Goal: Transaction & Acquisition: Book appointment/travel/reservation

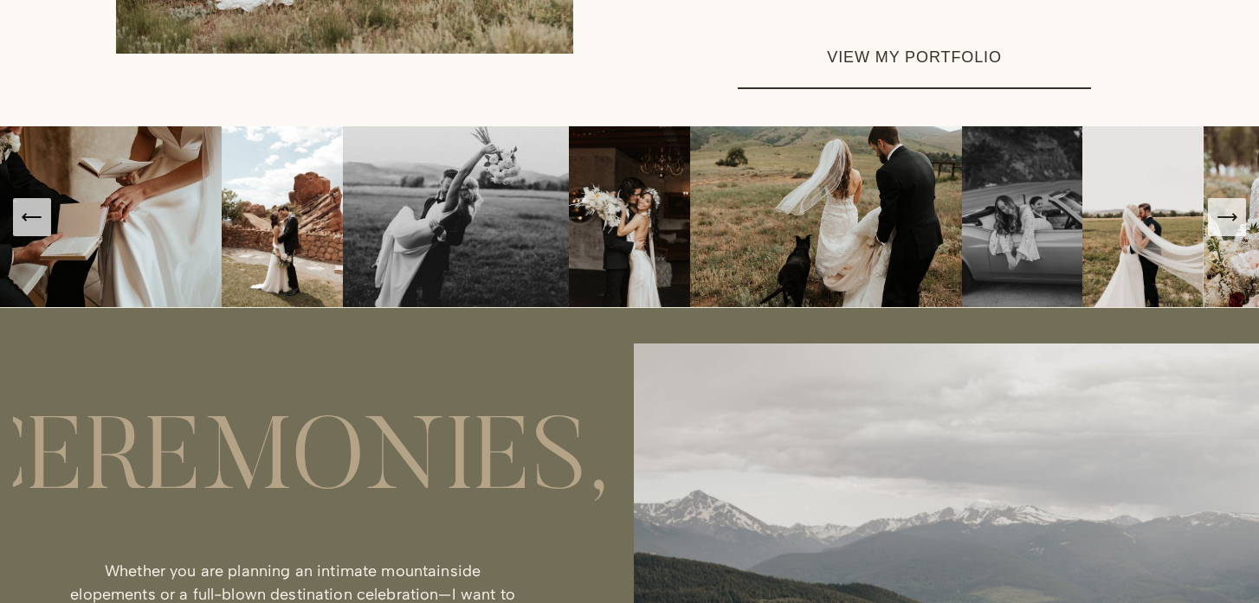
scroll to position [1089, 0]
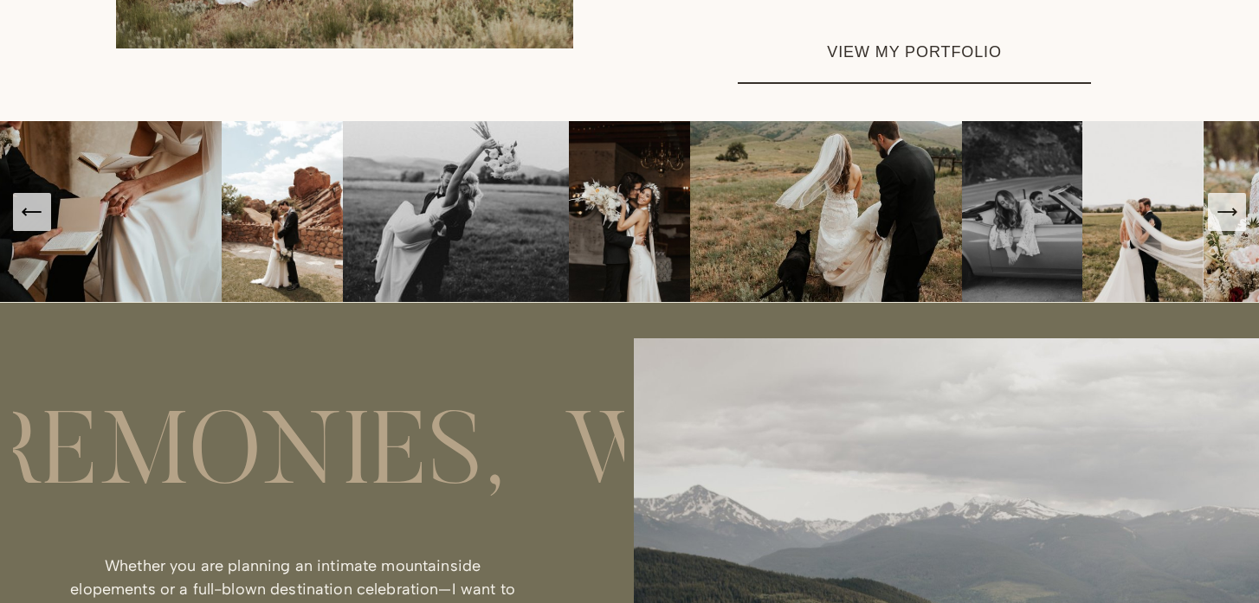
click at [900, 35] on link "VIEW MY PORTFOLIO" at bounding box center [914, 53] width 353 height 62
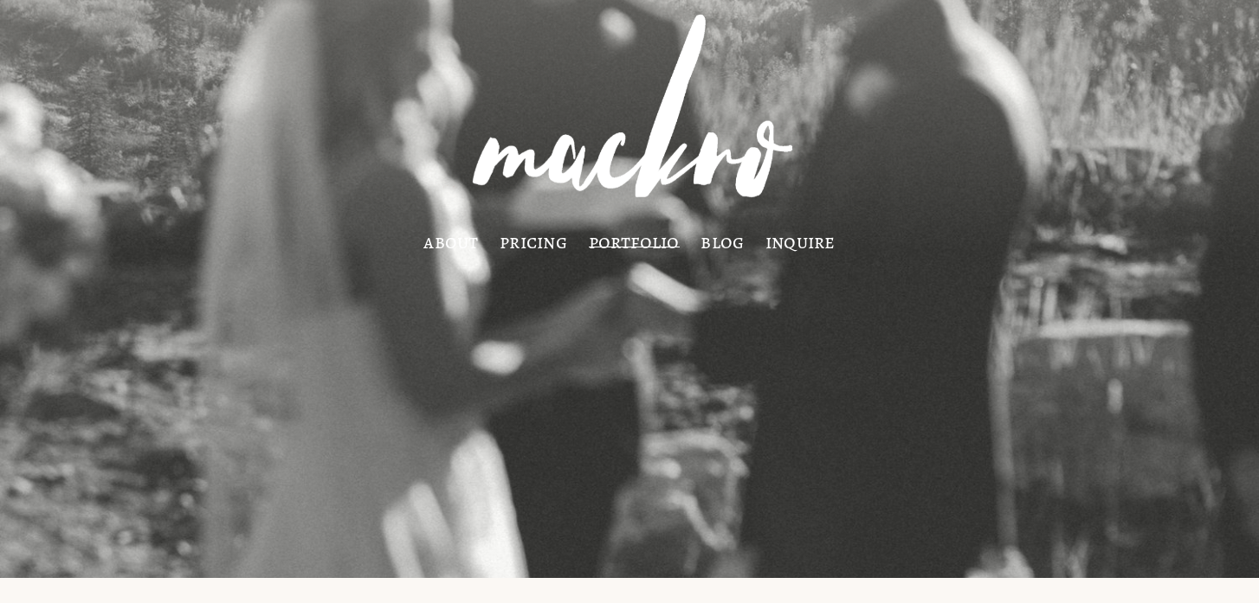
click at [549, 242] on link "pricing" at bounding box center [534, 242] width 68 height 14
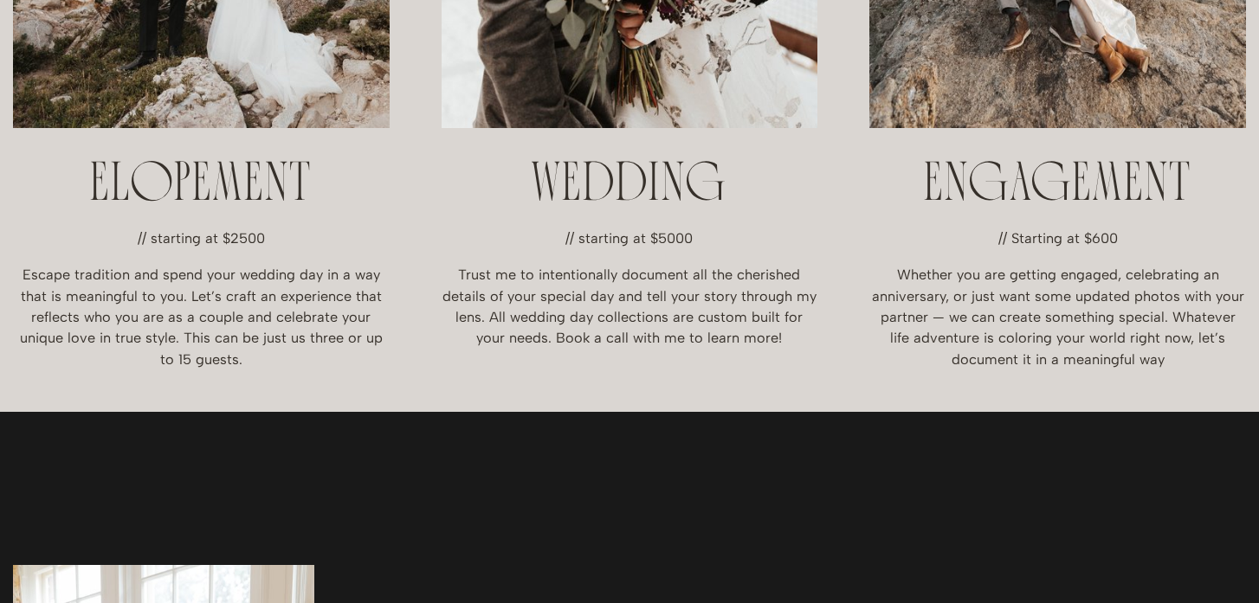
scroll to position [734, 0]
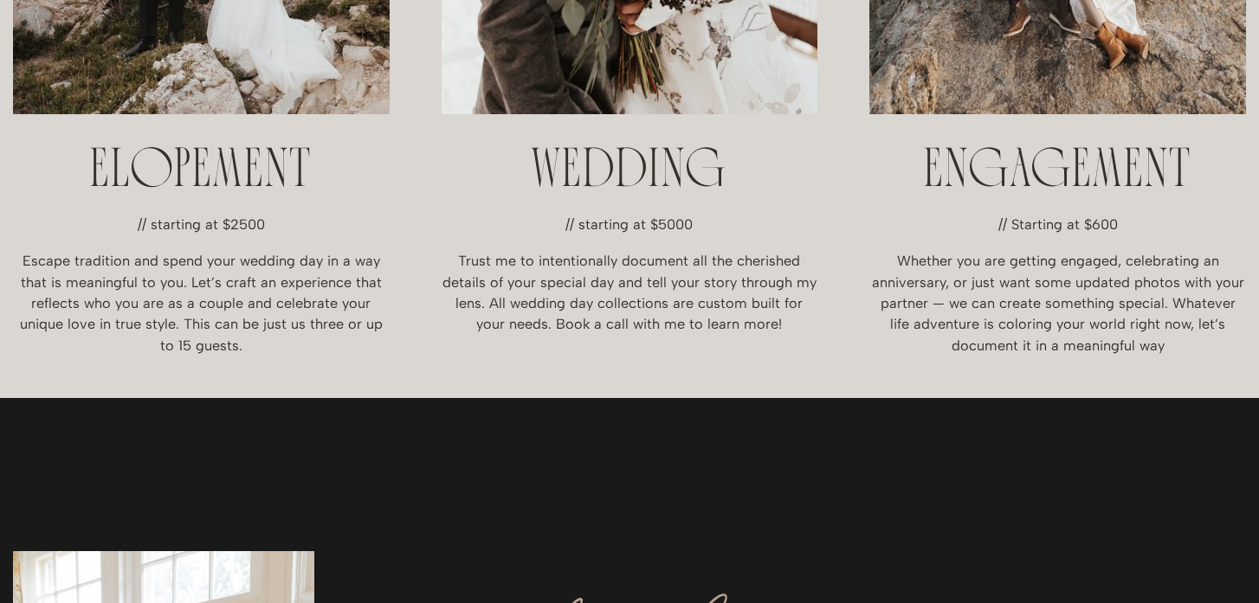
click at [612, 166] on h2 "WEDDING" at bounding box center [630, 172] width 377 height 55
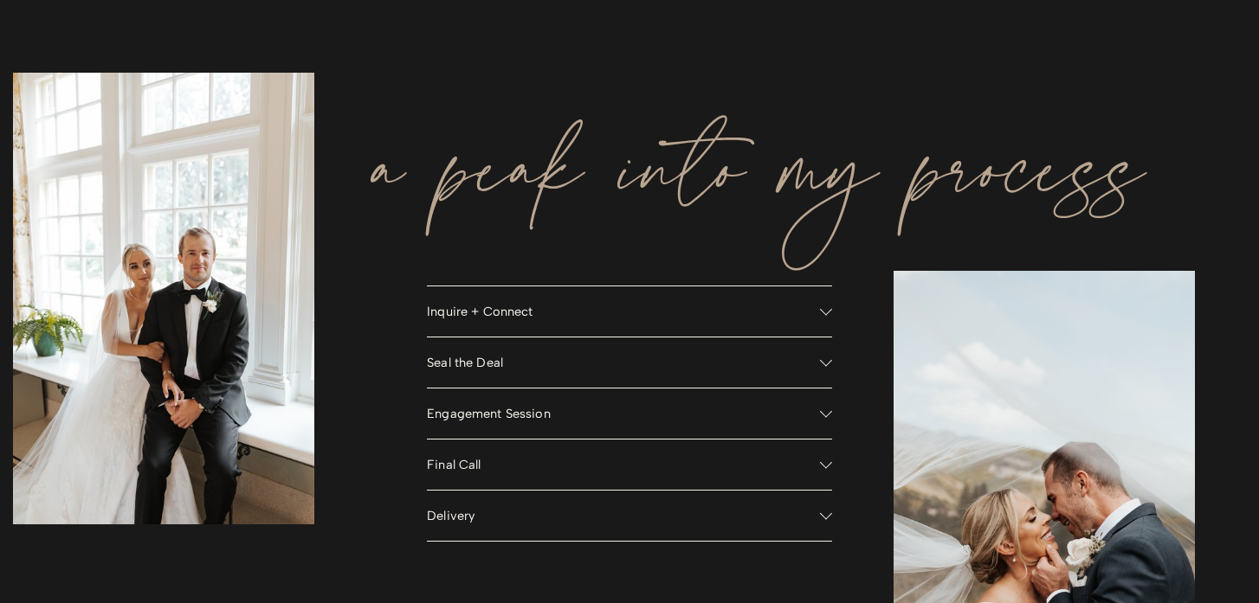
scroll to position [1232, 0]
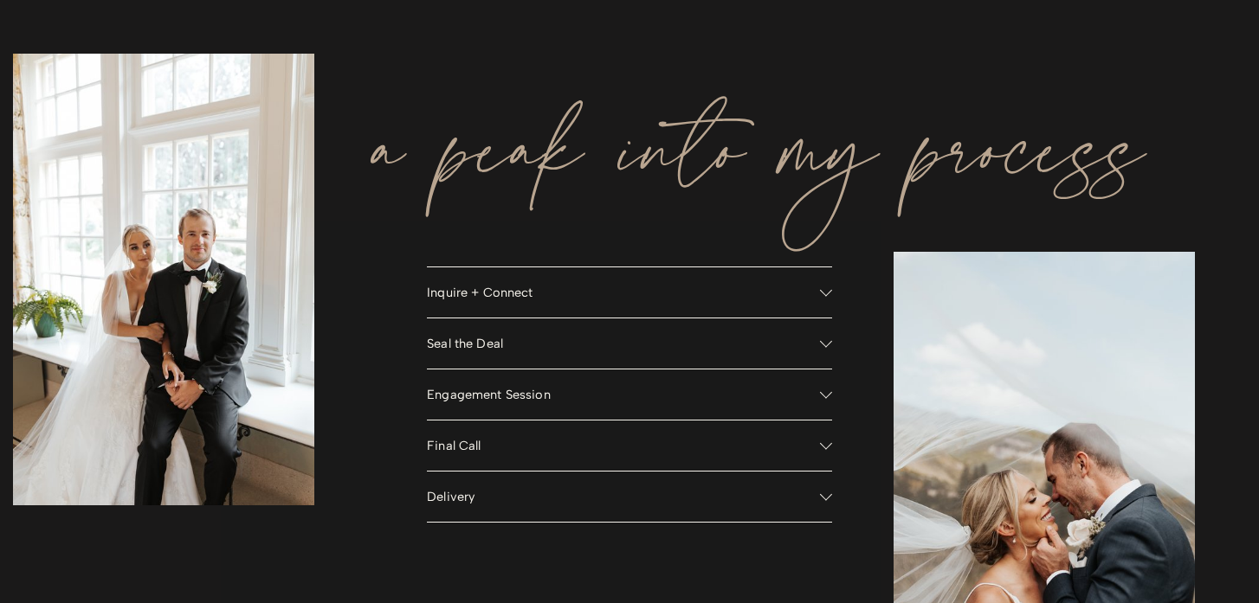
click at [584, 305] on button "Inquire + Connect" at bounding box center [629, 293] width 405 height 50
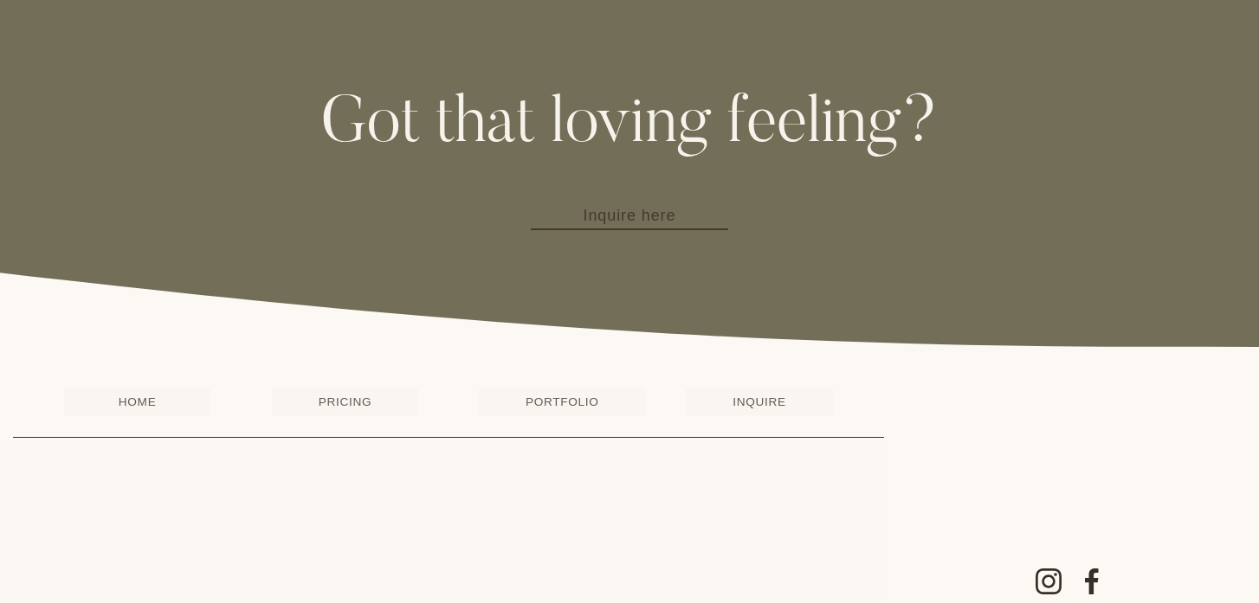
scroll to position [2155, 0]
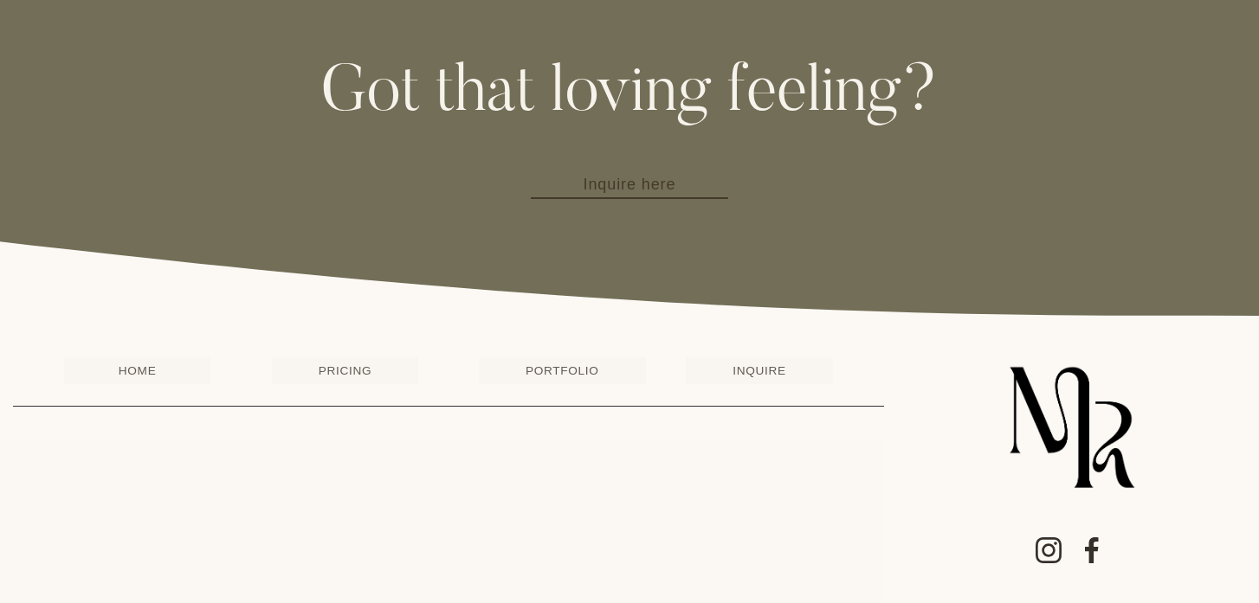
click at [332, 371] on link "PRICING" at bounding box center [345, 371] width 147 height 27
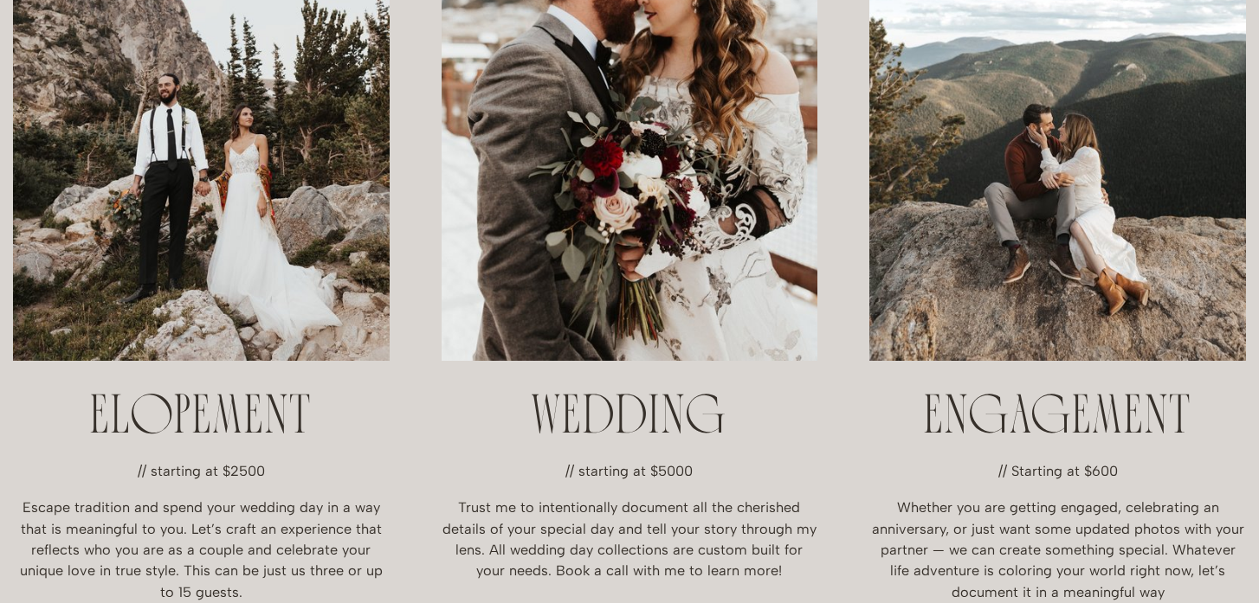
scroll to position [481, 0]
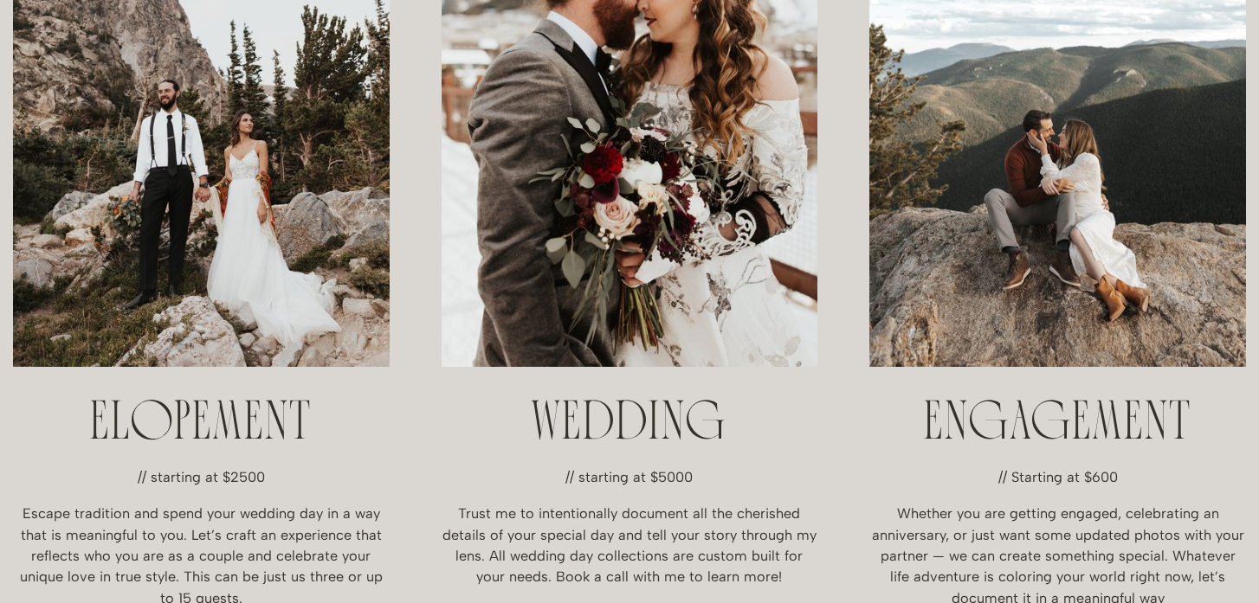
click at [603, 406] on h2 "WEDDING" at bounding box center [630, 424] width 377 height 55
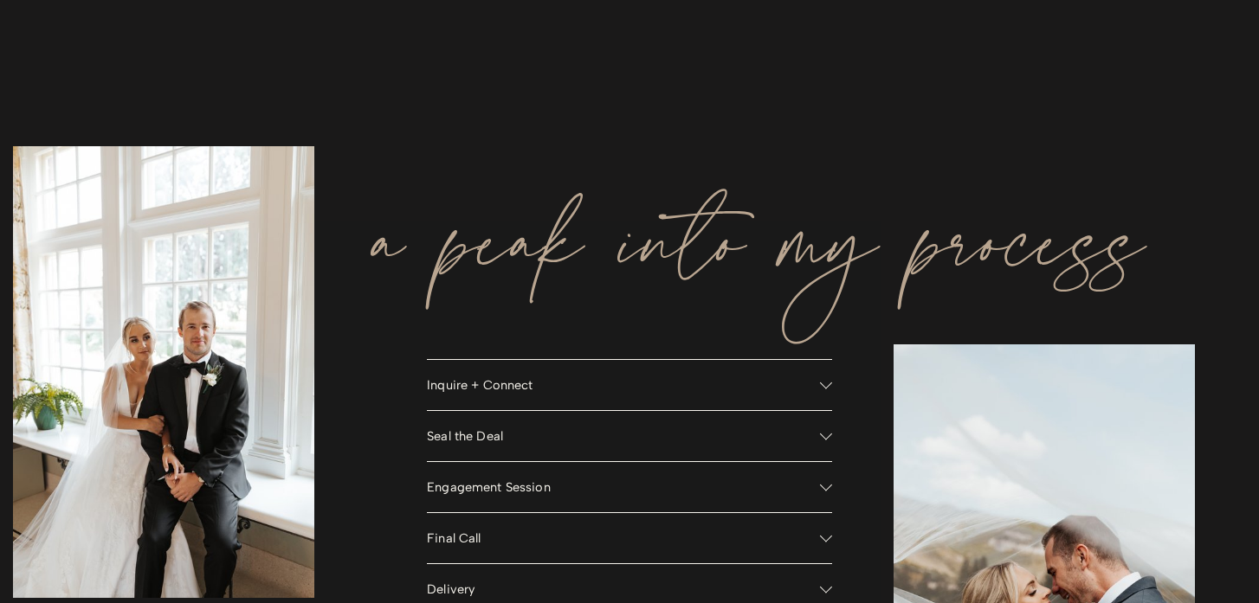
scroll to position [1155, 0]
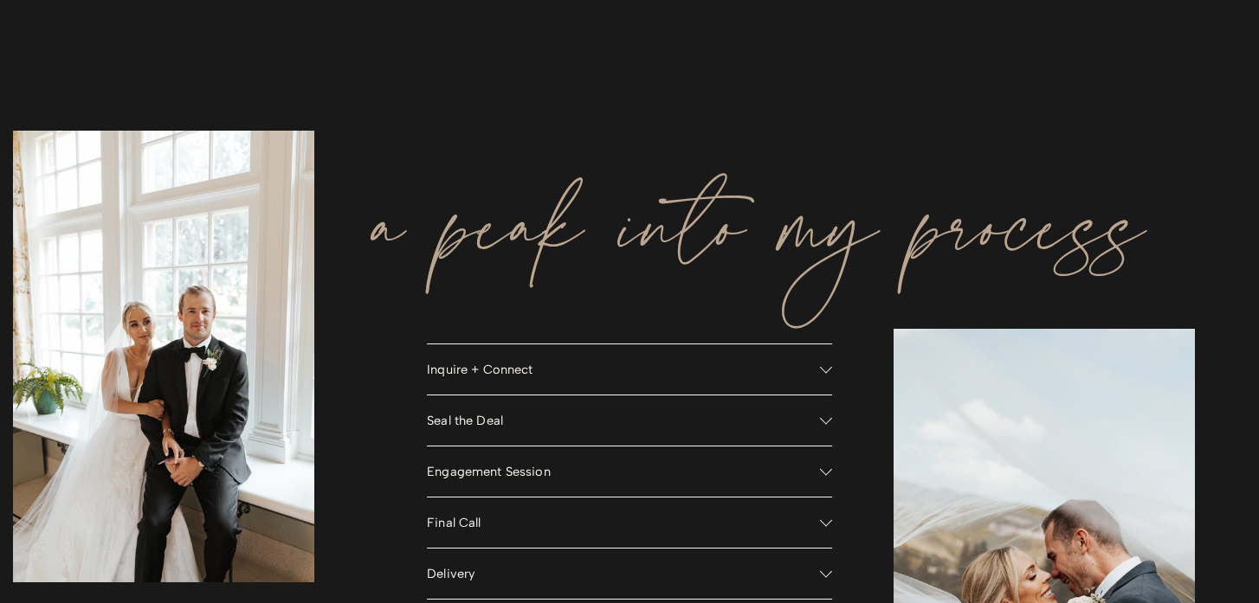
click at [818, 461] on button "Engagement Session" at bounding box center [629, 472] width 405 height 50
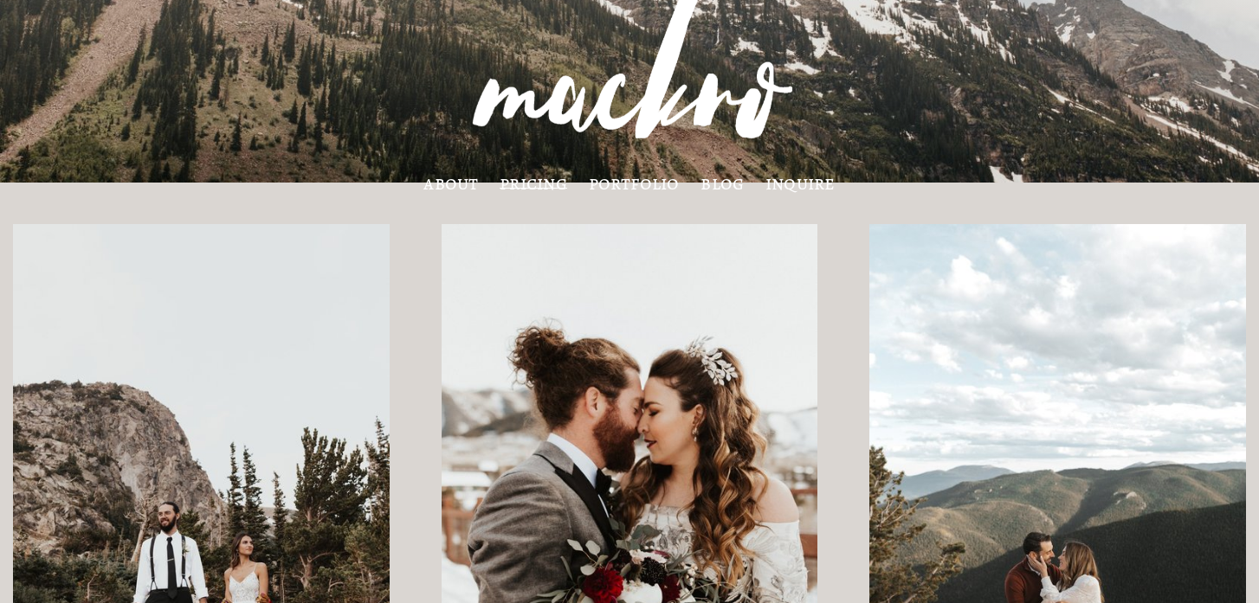
scroll to position [61, 0]
